Goal: Transaction & Acquisition: Purchase product/service

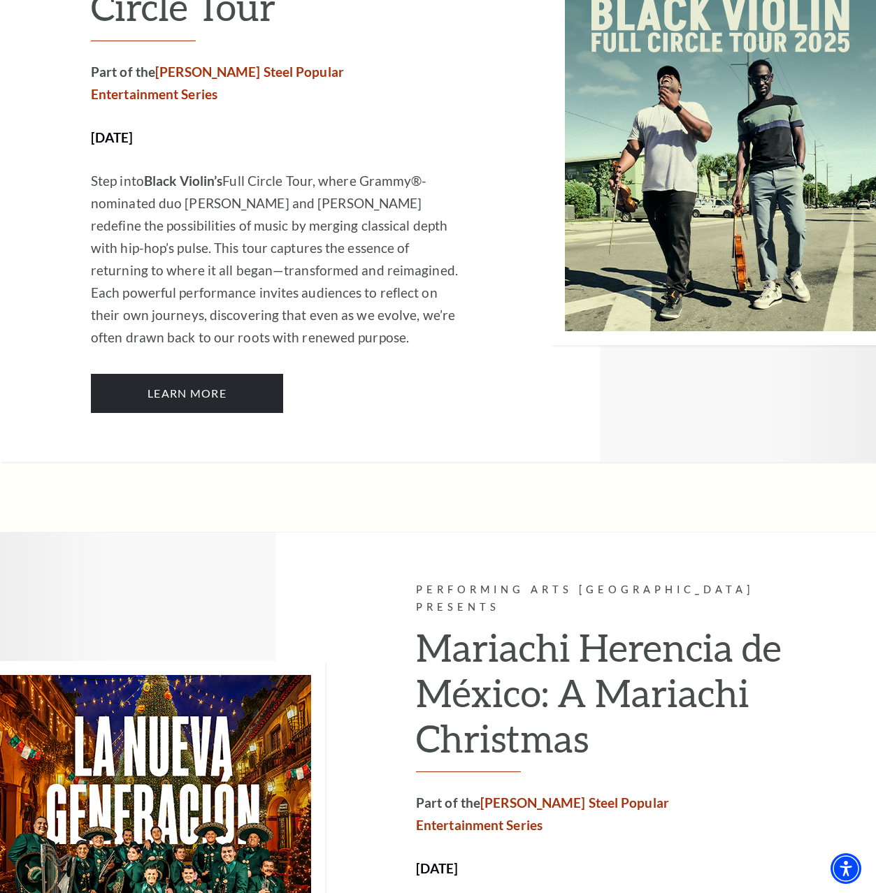
scroll to position [1779, 0]
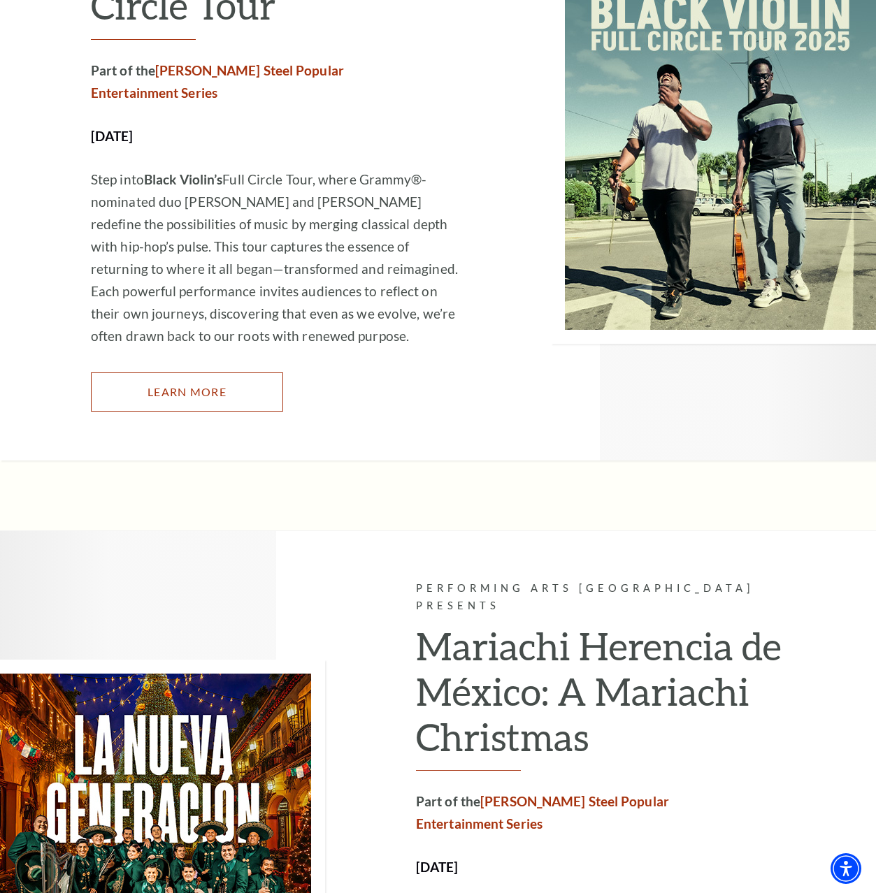
click at [202, 372] on link "Learn More" at bounding box center [187, 391] width 192 height 39
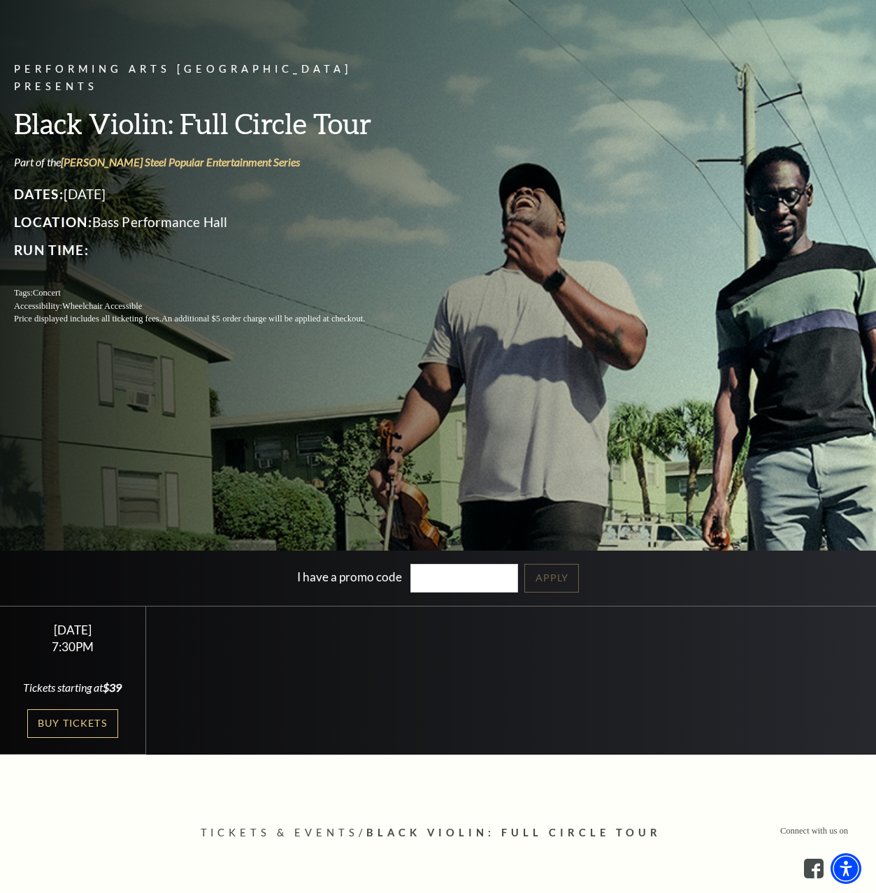
scroll to position [301, 0]
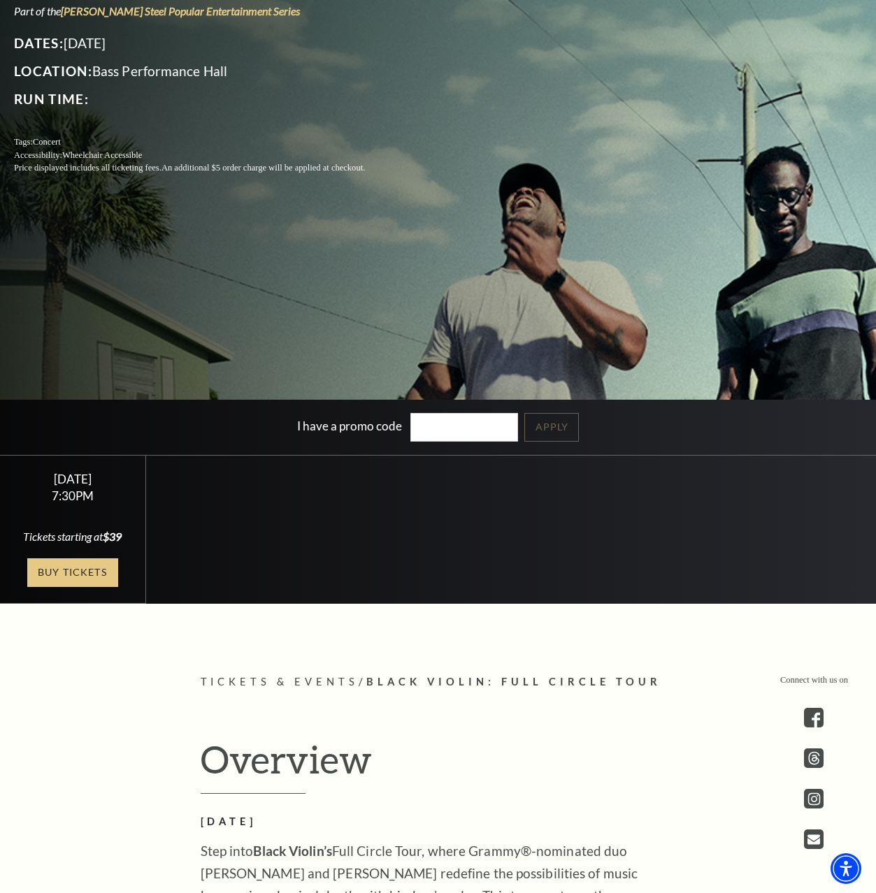
click at [78, 574] on link "Buy Tickets" at bounding box center [72, 572] width 91 height 29
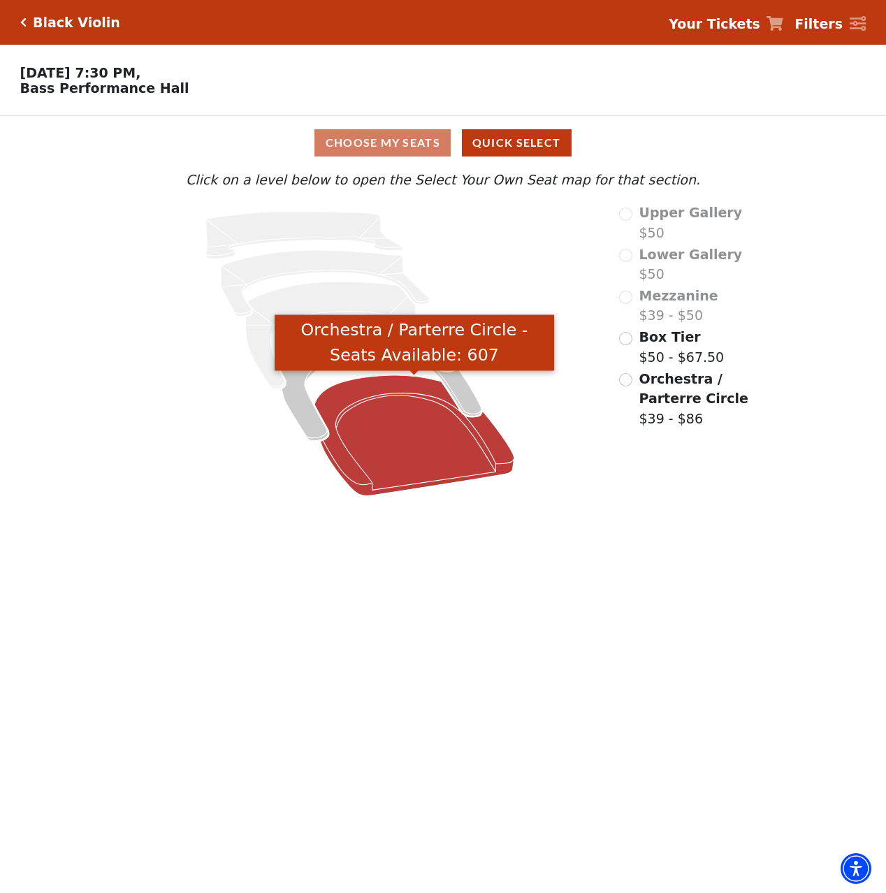
click at [440, 442] on icon "Orchestra / Parterre Circle - Seats Available: 607" at bounding box center [414, 435] width 200 height 121
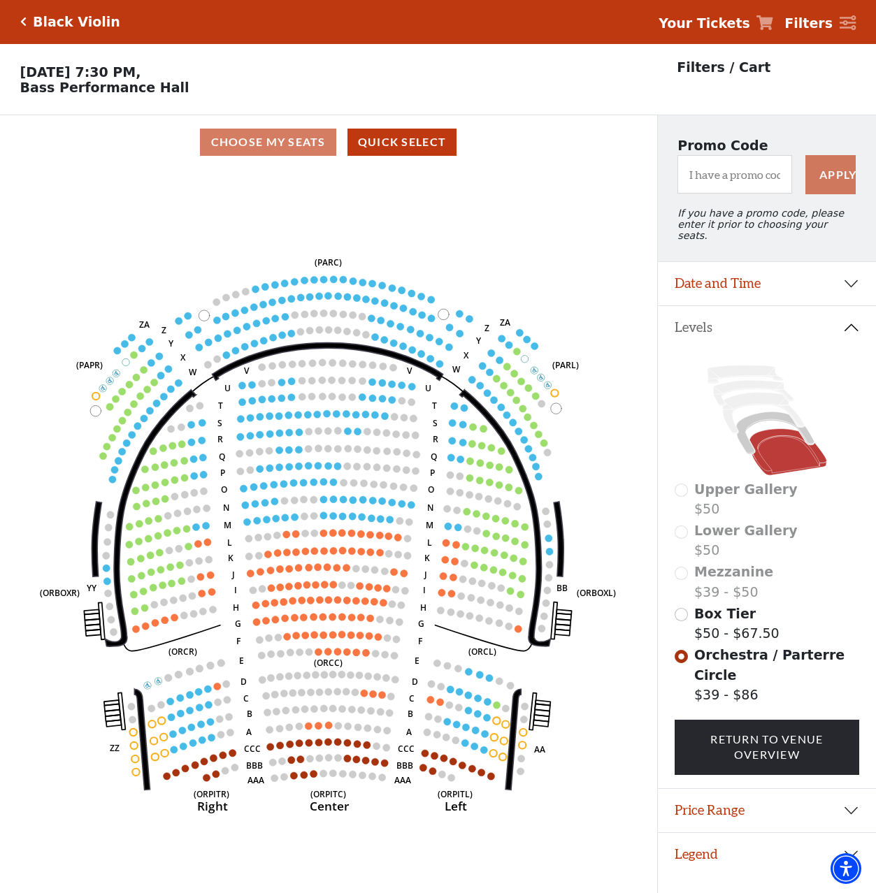
scroll to position [29, 0]
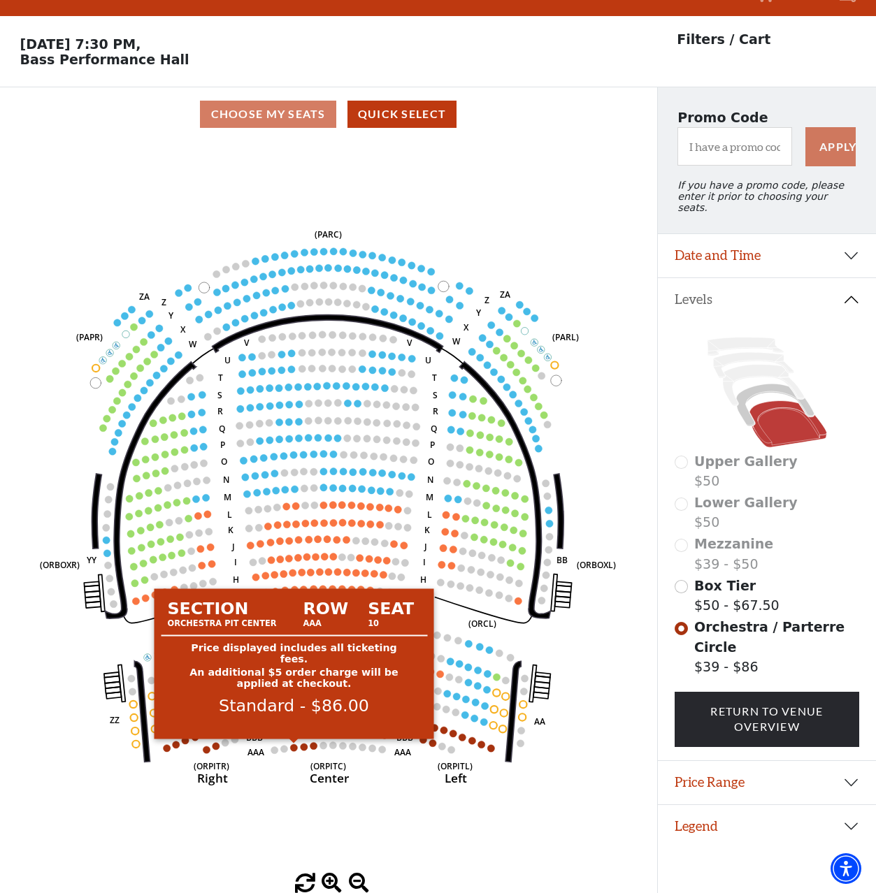
click at [293, 747] on circle at bounding box center [293, 747] width 7 height 7
